Goal: Transaction & Acquisition: Purchase product/service

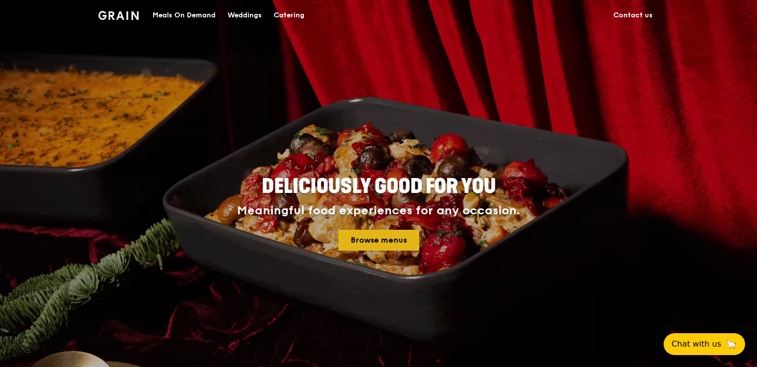
click at [358, 237] on link "Browse menus" at bounding box center [378, 239] width 81 height 21
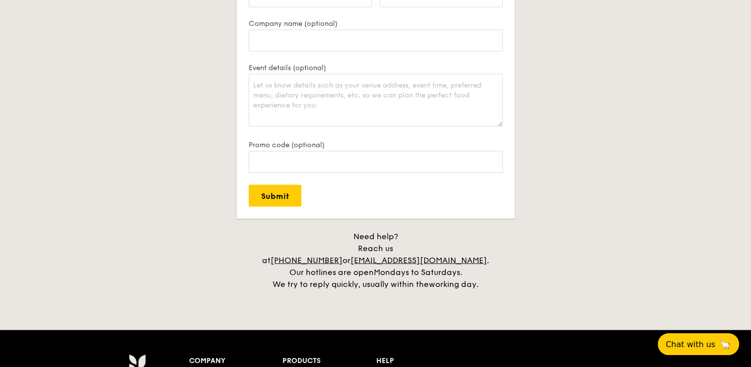
scroll to position [2326, 0]
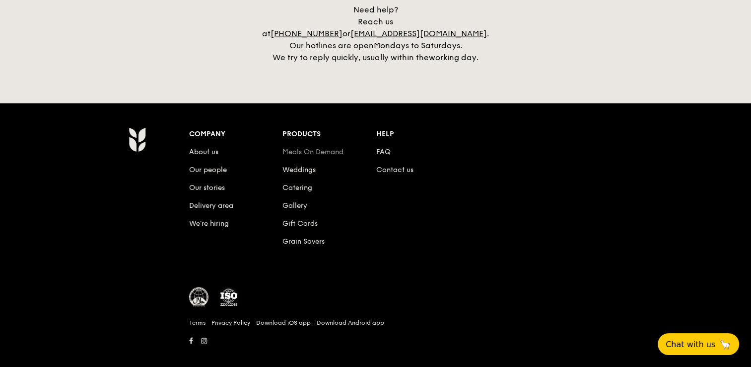
click at [303, 148] on link "Meals On Demand" at bounding box center [313, 152] width 61 height 8
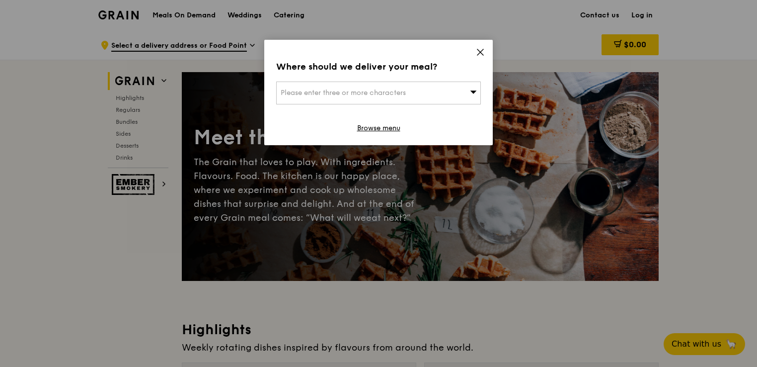
click at [391, 91] on span "Please enter three or more characters" at bounding box center [343, 92] width 125 height 8
click at [391, 91] on input "search" at bounding box center [379, 93] width 204 height 22
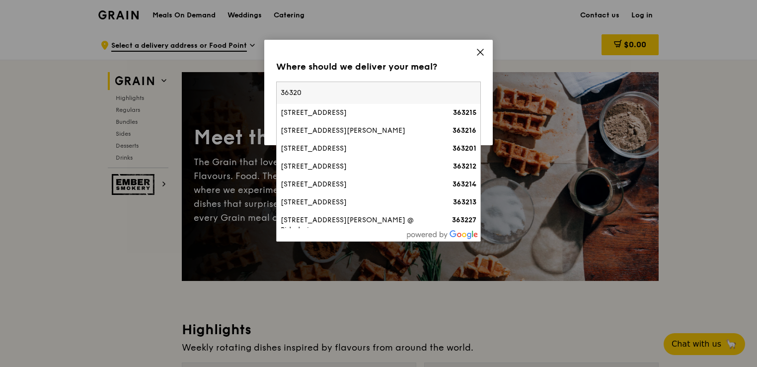
type input "363206"
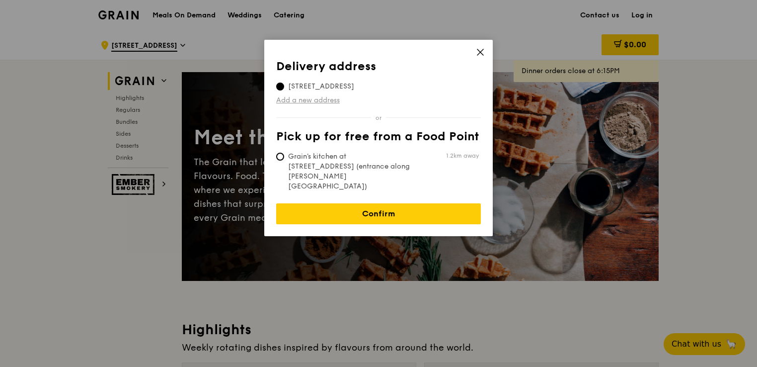
click at [327, 99] on link "Add a new address" at bounding box center [378, 100] width 205 height 10
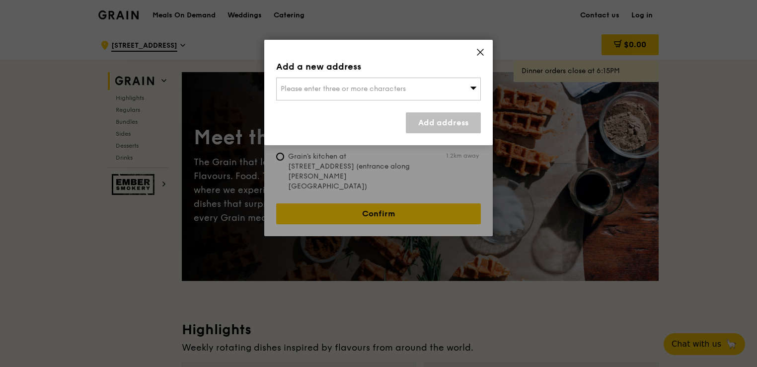
click at [327, 88] on span "Please enter three or more characters" at bounding box center [343, 88] width 125 height 8
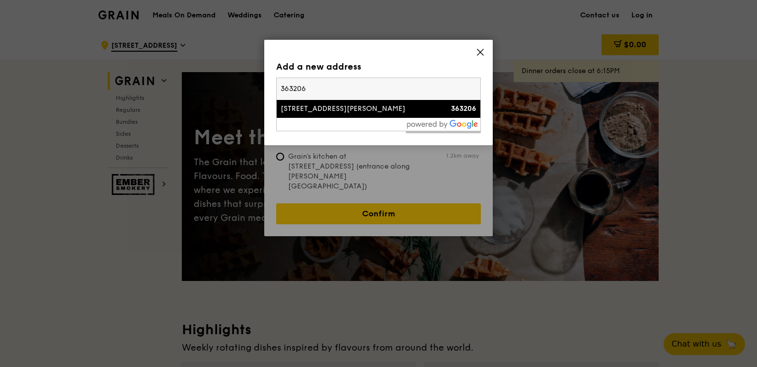
type input "363206"
click at [319, 106] on div "[STREET_ADDRESS][PERSON_NAME]" at bounding box center [354, 109] width 147 height 10
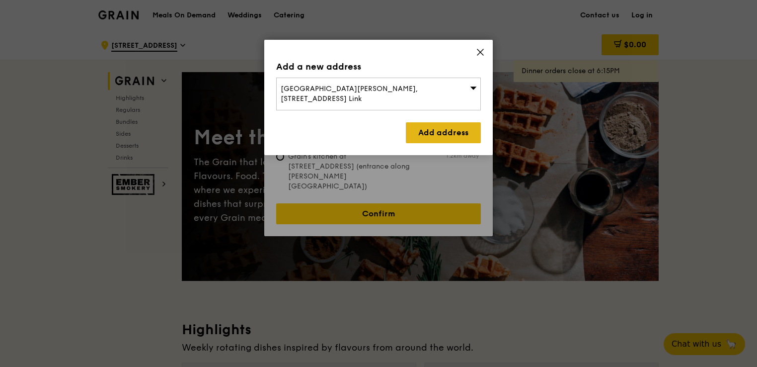
click at [426, 124] on link "Add address" at bounding box center [443, 132] width 75 height 21
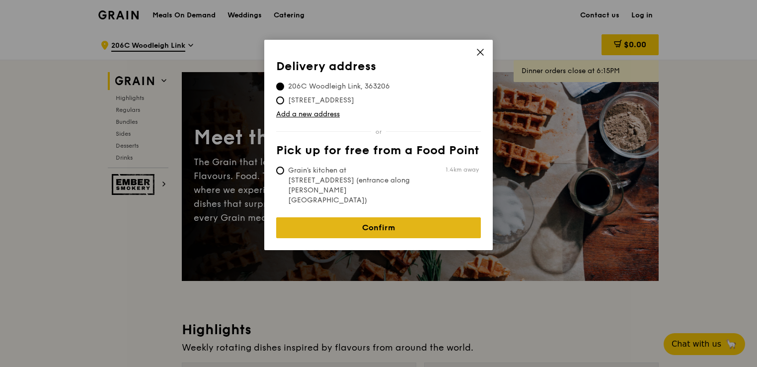
click at [374, 217] on link "Confirm" at bounding box center [378, 227] width 205 height 21
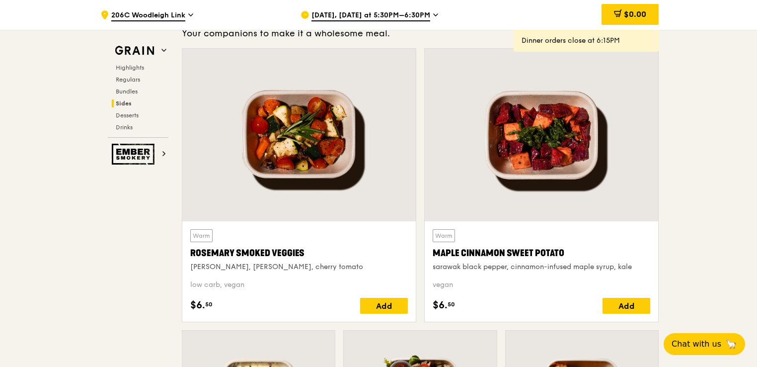
scroll to position [2235, 0]
